Goal: Task Accomplishment & Management: Use online tool/utility

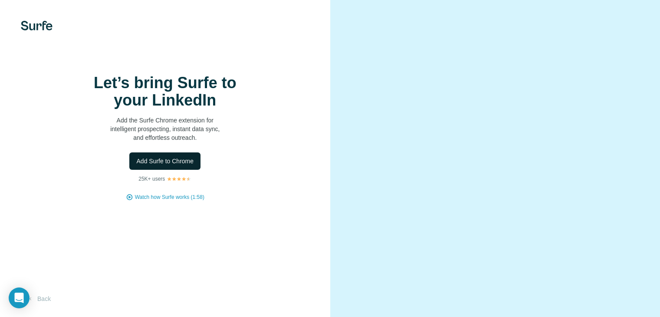
click at [181, 165] on span "Add Surfe to Chrome" at bounding box center [164, 161] width 57 height 9
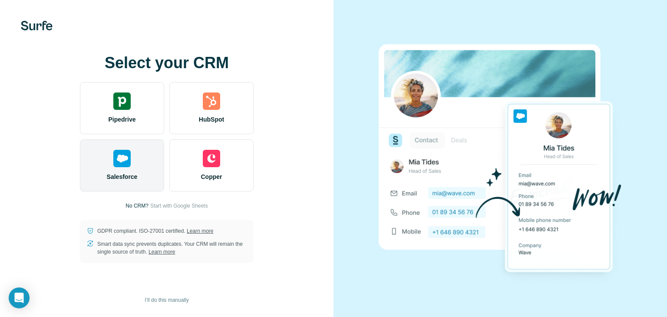
click at [153, 172] on div "Salesforce" at bounding box center [122, 165] width 84 height 52
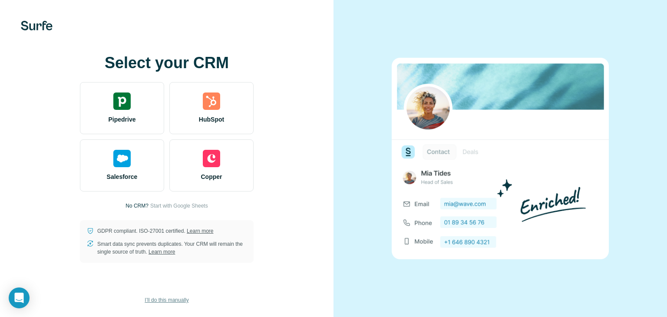
click at [154, 299] on span "I’ll do this manually" at bounding box center [167, 300] width 44 height 8
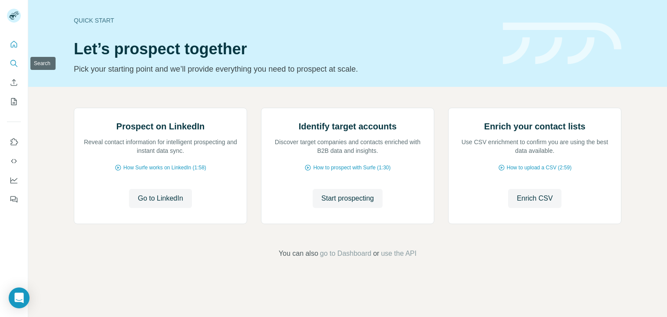
click at [17, 62] on icon "Search" at bounding box center [14, 63] width 9 height 9
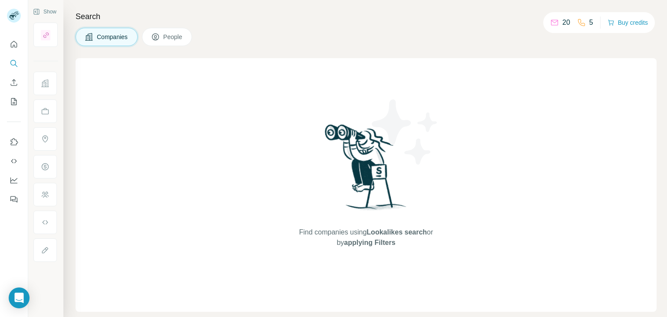
click at [161, 32] on button "People" at bounding box center [167, 37] width 50 height 18
